Goal: Task Accomplishment & Management: Manage account settings

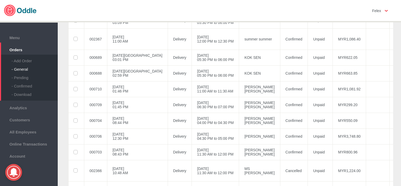
scroll to position [99, 0]
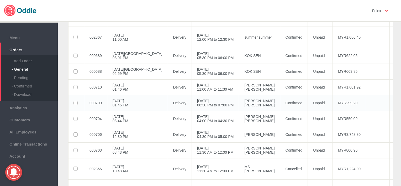
click at [333, 99] on td "MYR299.20" at bounding box center [349, 103] width 33 height 16
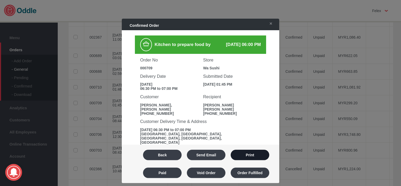
click at [255, 153] on button "Print" at bounding box center [250, 155] width 39 height 11
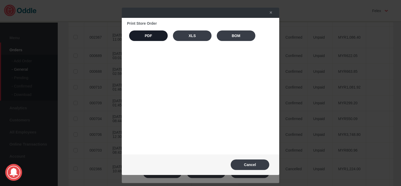
click at [155, 34] on button "PDF" at bounding box center [148, 35] width 39 height 11
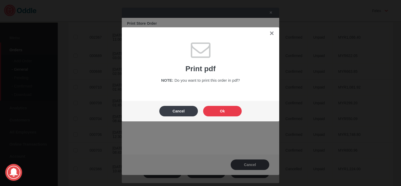
click at [233, 112] on button "Ok" at bounding box center [222, 111] width 39 height 11
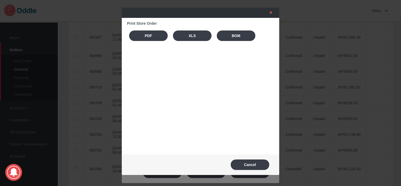
click at [271, 15] on link "✕" at bounding box center [269, 12] width 11 height 9
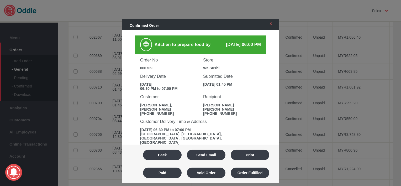
click at [266, 24] on link "✕" at bounding box center [269, 23] width 11 height 9
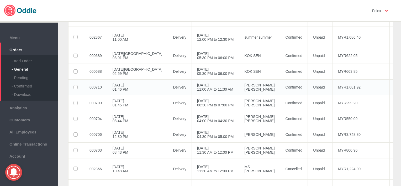
click at [308, 92] on td "Unpaid" at bounding box center [320, 87] width 25 height 16
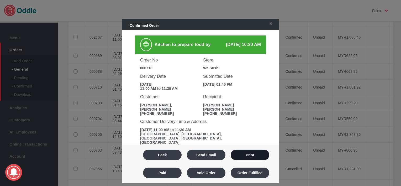
click at [248, 153] on button "Print" at bounding box center [250, 155] width 39 height 11
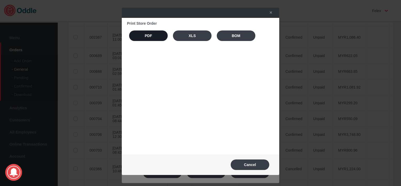
click at [152, 39] on button "PDF" at bounding box center [148, 35] width 39 height 11
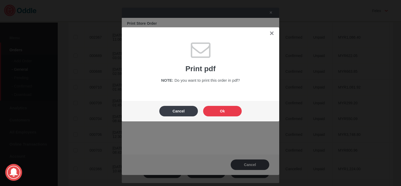
click at [216, 114] on button "Ok" at bounding box center [222, 111] width 39 height 11
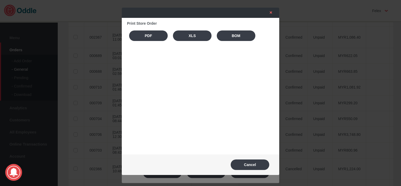
click at [271, 13] on link "✕" at bounding box center [269, 12] width 11 height 9
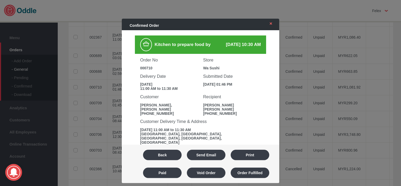
click at [273, 25] on link "✕" at bounding box center [269, 23] width 11 height 9
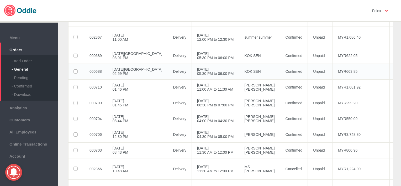
click at [333, 73] on td "MYR663.85" at bounding box center [349, 72] width 33 height 16
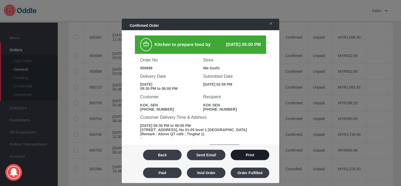
click at [264, 151] on button "Print" at bounding box center [250, 155] width 39 height 11
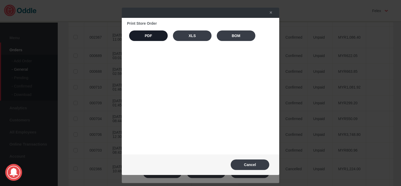
click at [152, 36] on button "PDF" at bounding box center [148, 35] width 39 height 11
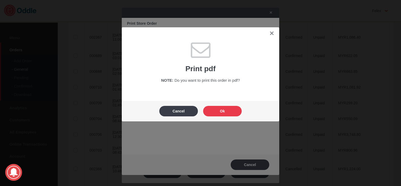
click at [220, 107] on button "Ok" at bounding box center [222, 111] width 39 height 11
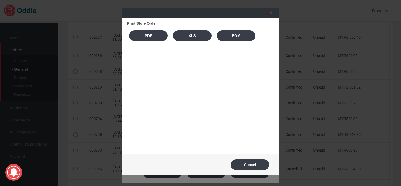
click at [269, 11] on link "✕" at bounding box center [269, 12] width 11 height 9
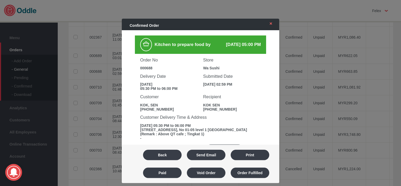
click at [269, 21] on link "✕" at bounding box center [269, 23] width 11 height 9
